Goal: Task Accomplishment & Management: Use online tool/utility

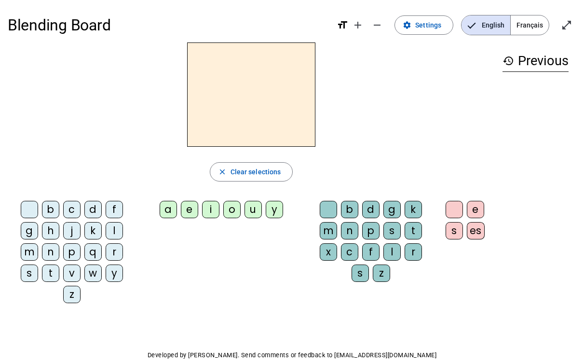
click at [523, 26] on span "Français" at bounding box center [530, 24] width 38 height 19
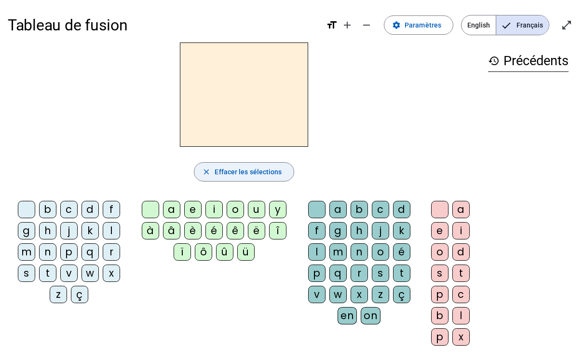
click at [229, 177] on span "Effacer les sélections" at bounding box center [248, 172] width 67 height 12
click at [43, 212] on div "b" at bounding box center [47, 209] width 17 height 17
click at [223, 233] on div "é" at bounding box center [213, 230] width 17 height 17
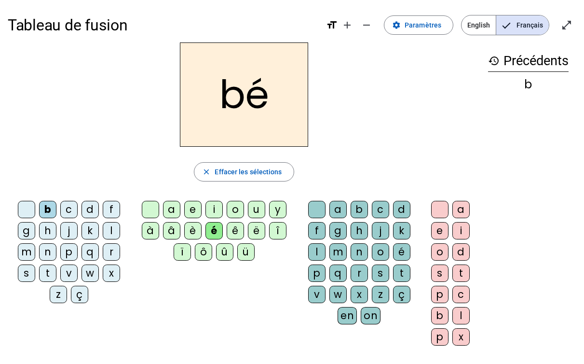
click at [46, 214] on div "b" at bounding box center [47, 209] width 17 height 17
click at [223, 239] on div "é" at bounding box center [213, 230] width 17 height 17
click at [356, 218] on div "b" at bounding box center [358, 209] width 17 height 17
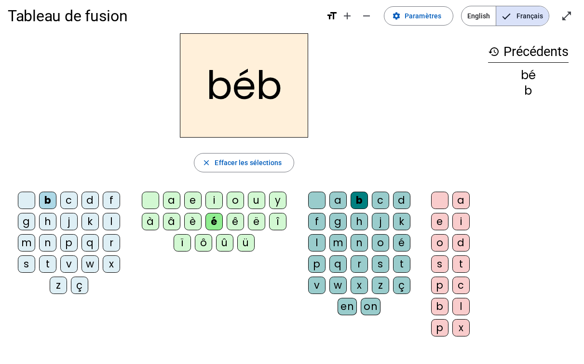
scroll to position [10, 0]
click at [223, 225] on div "é" at bounding box center [213, 220] width 17 height 17
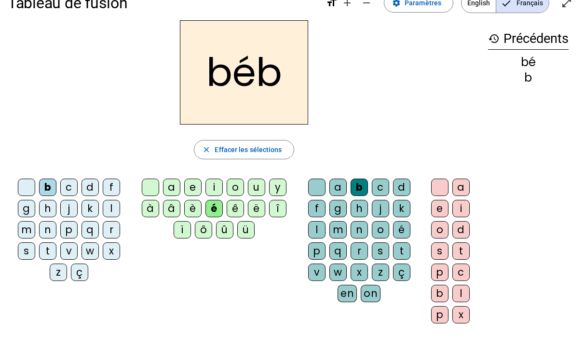
scroll to position [21, 0]
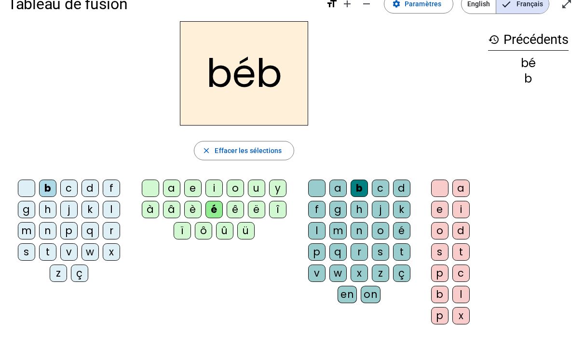
click at [433, 214] on div "e" at bounding box center [439, 209] width 17 height 17
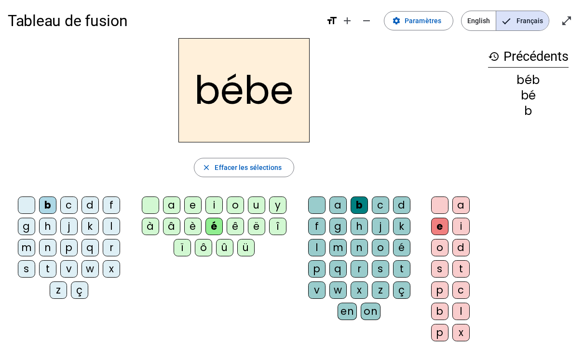
scroll to position [5, 0]
click at [408, 23] on span "Paramètres" at bounding box center [422, 20] width 37 height 12
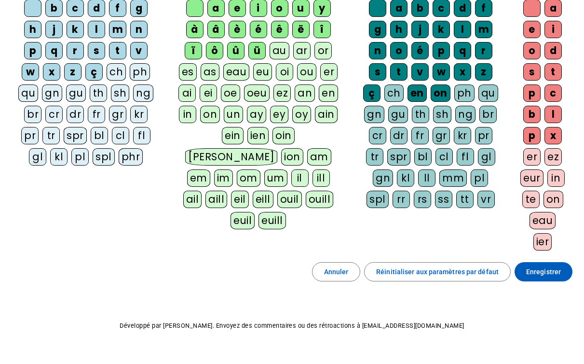
scroll to position [117, 0]
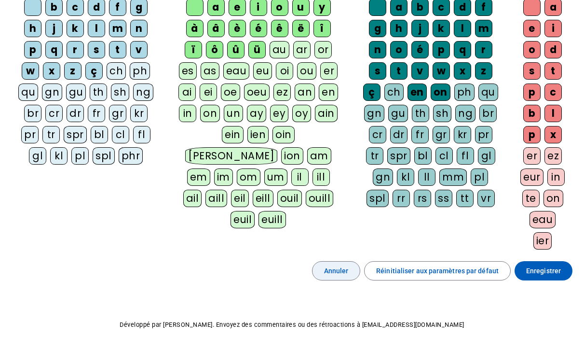
click at [340, 276] on span "Annuler" at bounding box center [336, 271] width 25 height 12
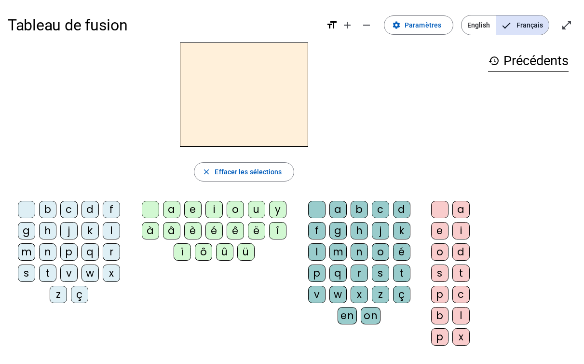
click at [467, 21] on span "English" at bounding box center [478, 24] width 34 height 19
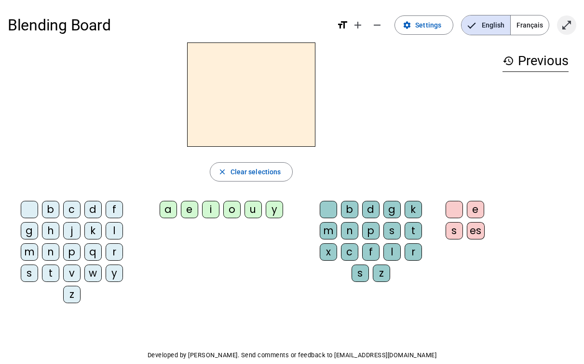
click at [561, 22] on mat-icon "open_in_full" at bounding box center [567, 25] width 12 height 12
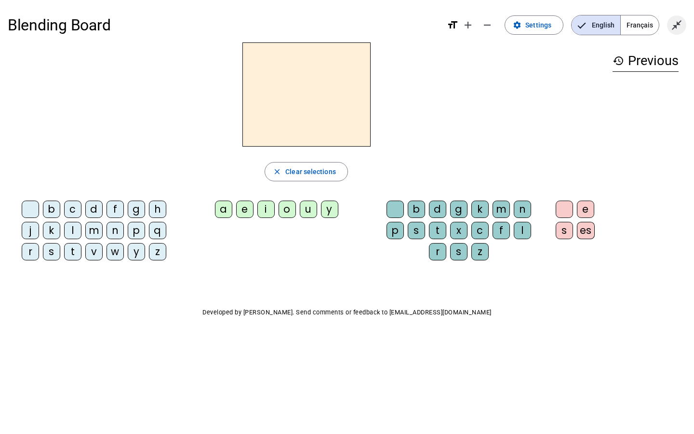
click at [583, 29] on mat-icon "close_fullscreen" at bounding box center [677, 25] width 12 height 12
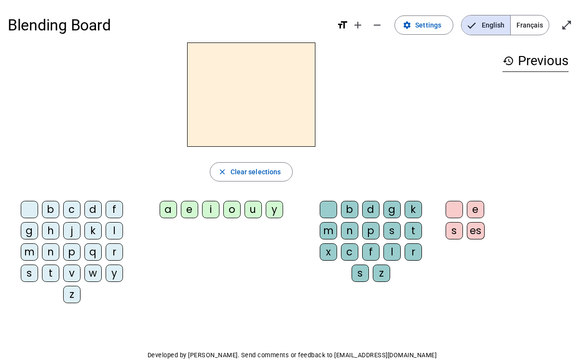
click at [526, 25] on span "Français" at bounding box center [530, 24] width 38 height 19
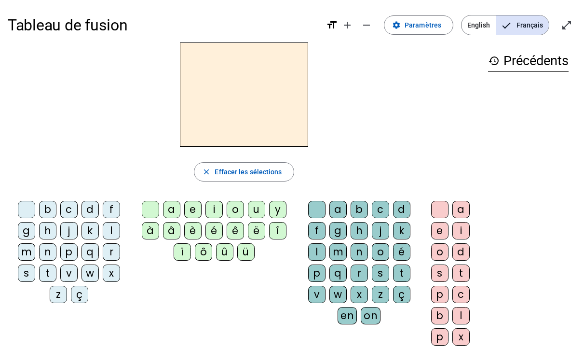
click at [223, 239] on div "é" at bounding box center [213, 230] width 17 height 17
click at [45, 279] on div "t" at bounding box center [47, 272] width 17 height 17
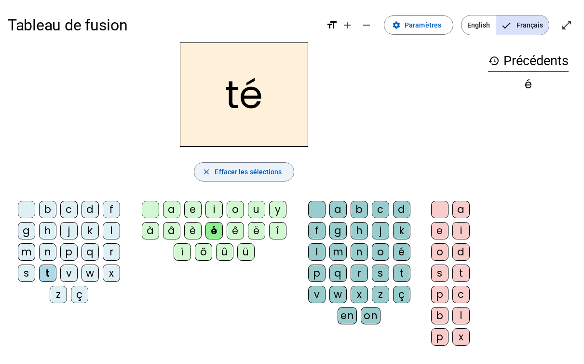
click at [251, 170] on span "Effacer les sélections" at bounding box center [248, 172] width 67 height 12
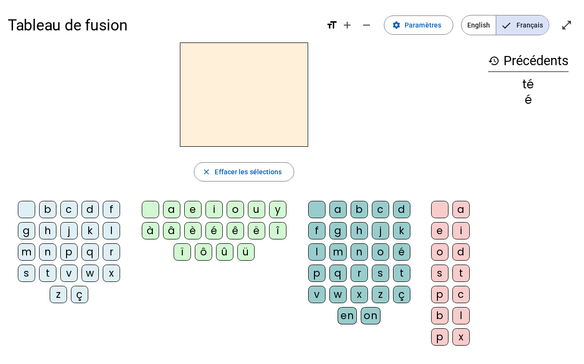
click at [223, 239] on div "é" at bounding box center [213, 230] width 17 height 17
click at [393, 280] on div "t" at bounding box center [401, 272] width 17 height 17
click at [223, 238] on div "é" at bounding box center [213, 230] width 17 height 17
click at [202, 237] on div "è" at bounding box center [192, 230] width 17 height 17
click at [223, 235] on div "é" at bounding box center [213, 230] width 17 height 17
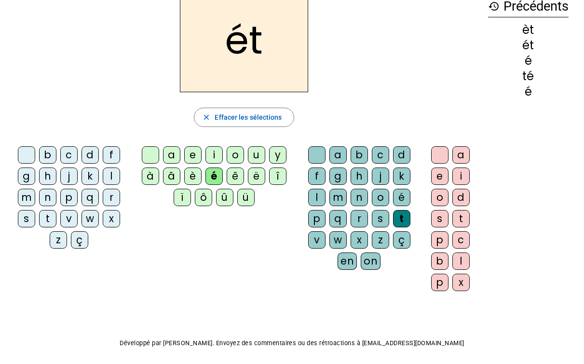
scroll to position [51, 0]
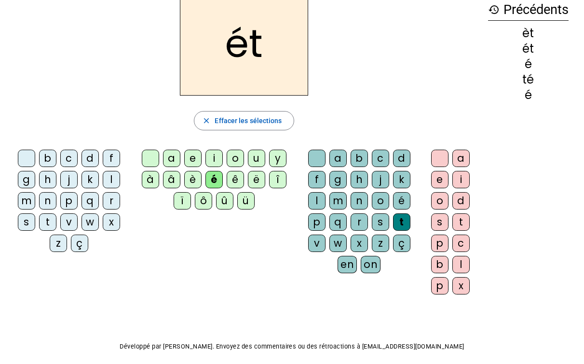
click at [452, 230] on div "t" at bounding box center [460, 221] width 17 height 17
click at [441, 185] on div "e" at bounding box center [439, 179] width 17 height 17
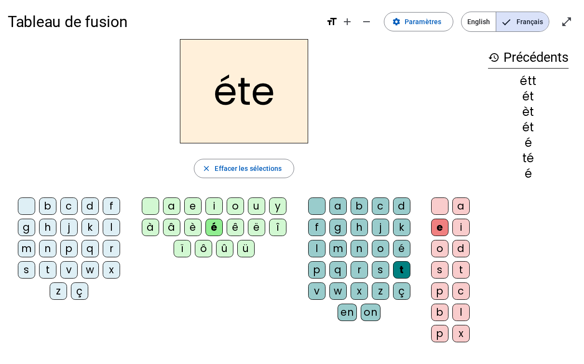
scroll to position [4, 0]
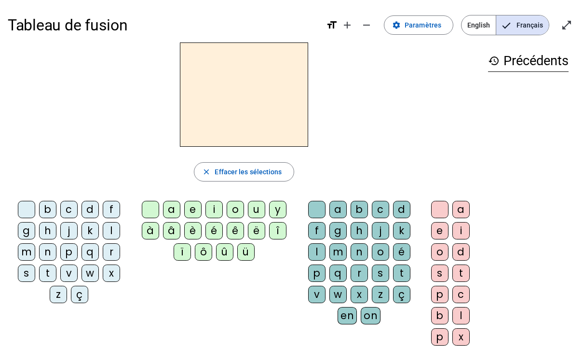
click at [223, 238] on div "é" at bounding box center [213, 230] width 17 height 17
click at [393, 279] on div "t" at bounding box center [401, 272] width 17 height 17
click at [401, 260] on div "é" at bounding box center [401, 251] width 17 height 17
click at [401, 278] on div "t" at bounding box center [401, 272] width 17 height 17
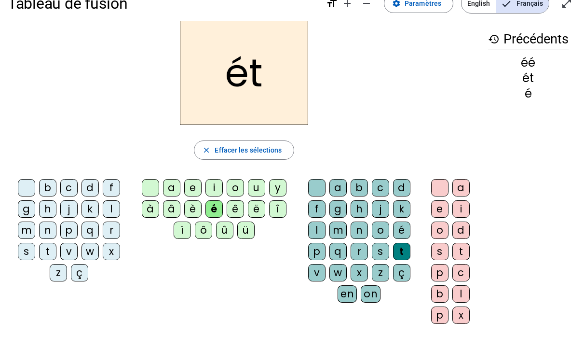
scroll to position [16, 0]
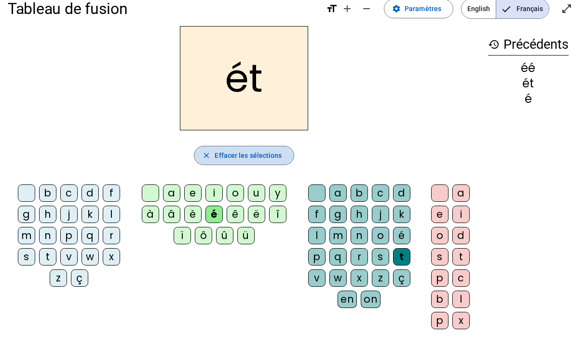
click at [243, 160] on span "Effacer les sélections" at bounding box center [248, 155] width 67 height 12
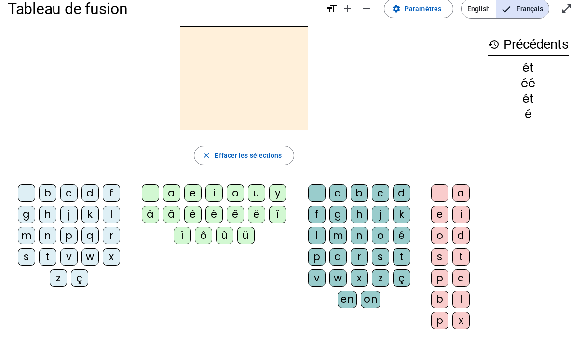
scroll to position [0, 0]
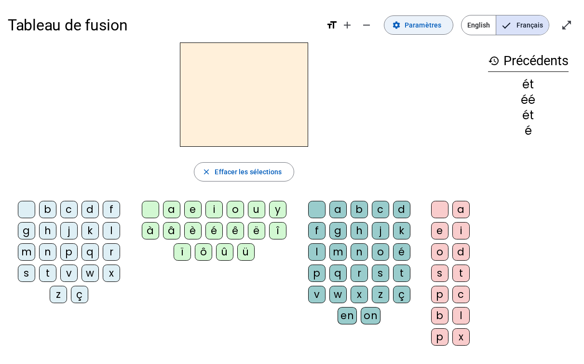
click at [408, 27] on span "Paramètres" at bounding box center [422, 25] width 37 height 12
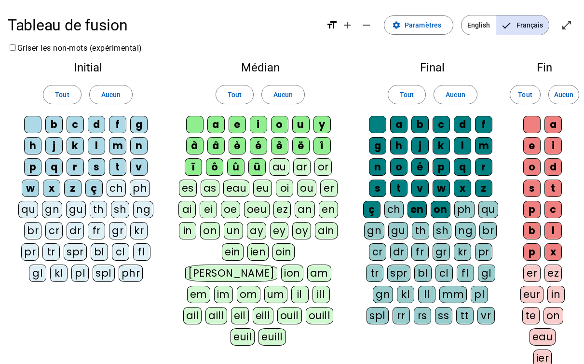
click at [50, 48] on label "Griser les non-mots (expérimental)" at bounding box center [75, 47] width 135 height 9
click at [420, 27] on span "Paramètres" at bounding box center [422, 25] width 37 height 12
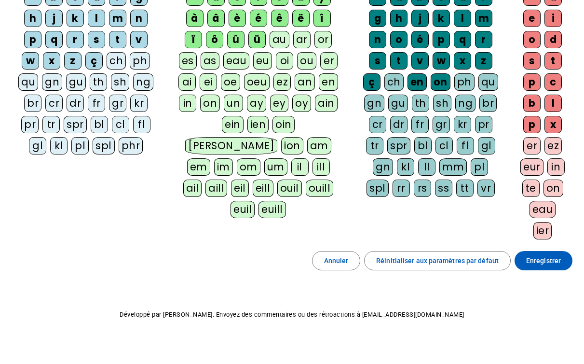
scroll to position [128, 0]
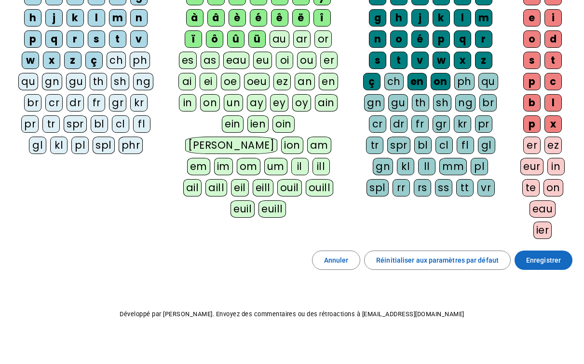
click at [550, 266] on span "Enregistrer" at bounding box center [543, 260] width 35 height 12
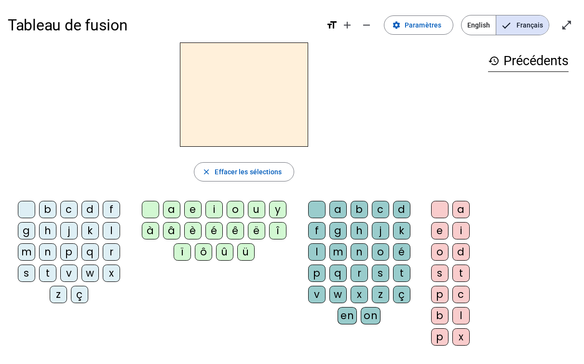
scroll to position [1, 0]
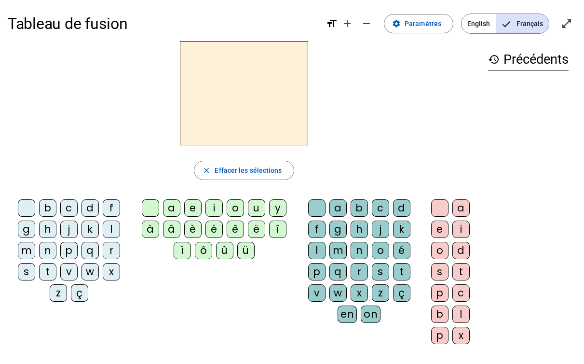
click at [67, 216] on div "c" at bounding box center [68, 207] width 17 height 17
click at [180, 212] on div "a" at bounding box center [171, 207] width 17 height 17
click at [310, 233] on div "f" at bounding box center [316, 228] width 17 height 17
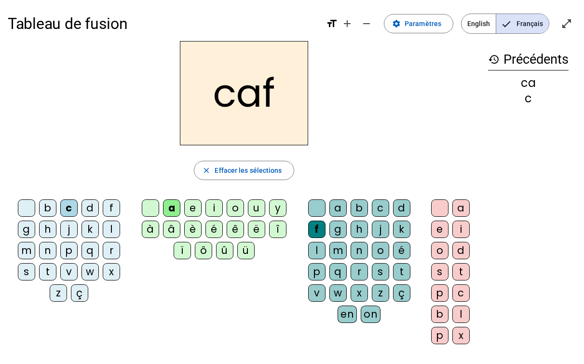
click at [432, 233] on div "e" at bounding box center [439, 228] width 17 height 17
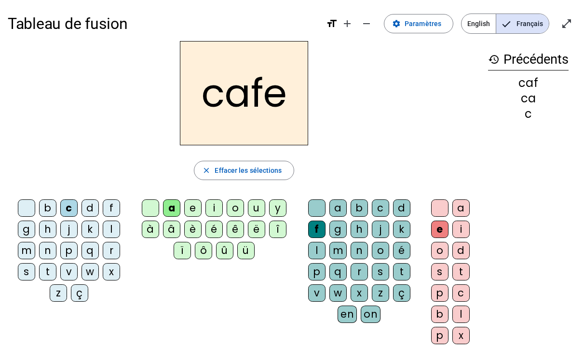
click at [90, 212] on div "d" at bounding box center [89, 207] width 17 height 17
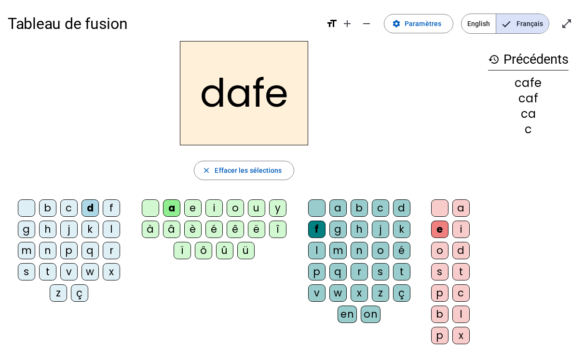
click at [67, 238] on div "j" at bounding box center [68, 228] width 17 height 17
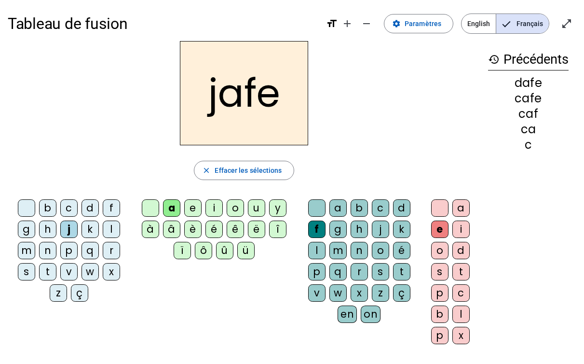
click at [69, 259] on div "p" at bounding box center [68, 250] width 17 height 17
